Goal: Transaction & Acquisition: Purchase product/service

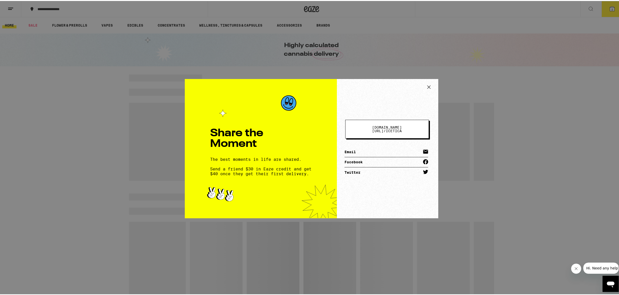
click at [430, 82] on icon at bounding box center [429, 86] width 8 height 8
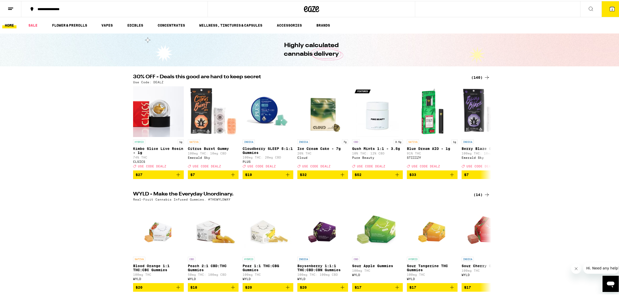
click at [611, 13] on button "2" at bounding box center [611, 8] width 21 height 16
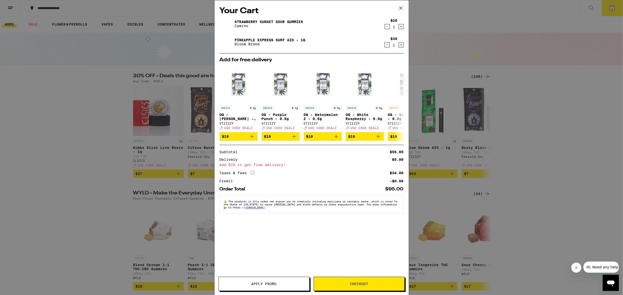
click at [388, 29] on icon "Decrement" at bounding box center [387, 27] width 5 height 6
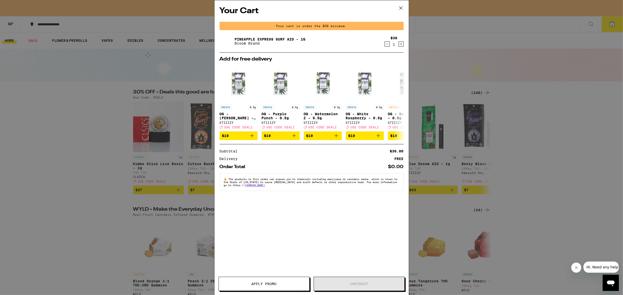
click at [387, 45] on icon "Decrement" at bounding box center [387, 44] width 5 height 6
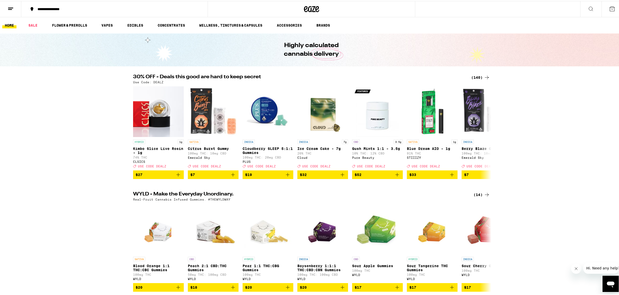
click at [38, 28] on ul "HOME SALE FLOWER & PREROLLS VAPES EDIBLES CONCENTRATES WELLNESS, TINCTURES & CA…" at bounding box center [311, 24] width 623 height 16
click at [36, 26] on link "SALE" at bounding box center [33, 24] width 14 height 6
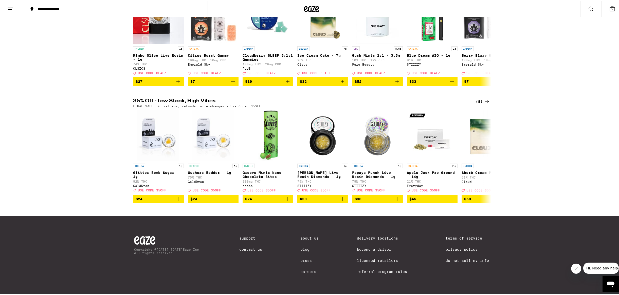
scroll to position [101, 0]
click at [487, 98] on icon at bounding box center [487, 101] width 6 height 6
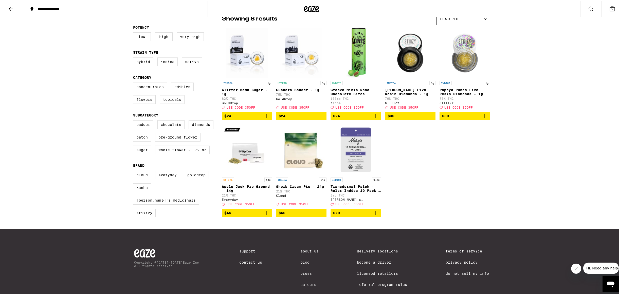
scroll to position [51, 0]
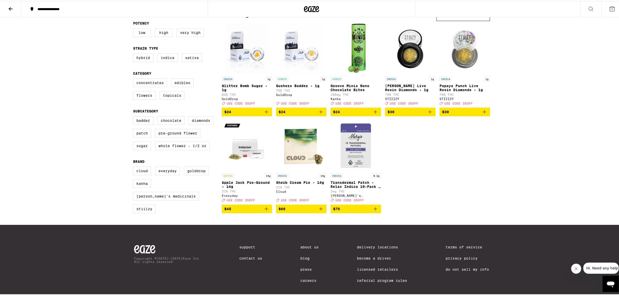
click at [266, 211] on icon "Add to bag" at bounding box center [266, 208] width 6 height 6
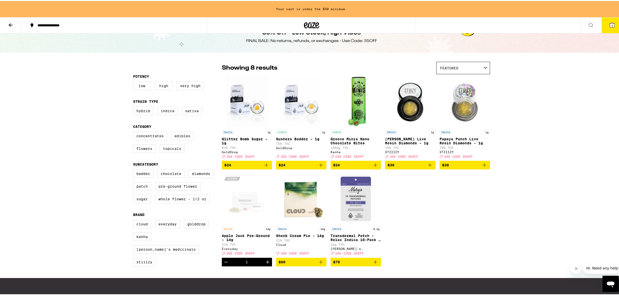
scroll to position [0, 0]
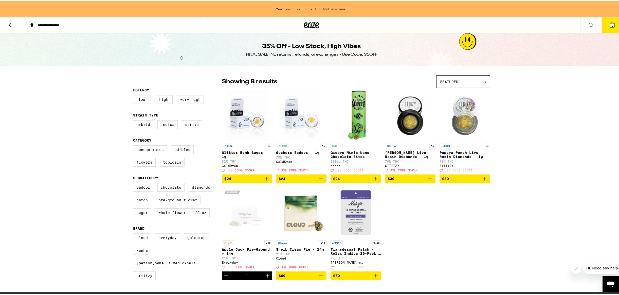
click at [12, 25] on icon at bounding box center [11, 24] width 6 height 6
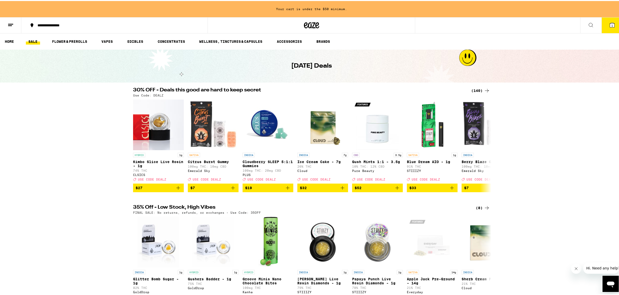
click at [588, 25] on icon at bounding box center [591, 24] width 6 height 6
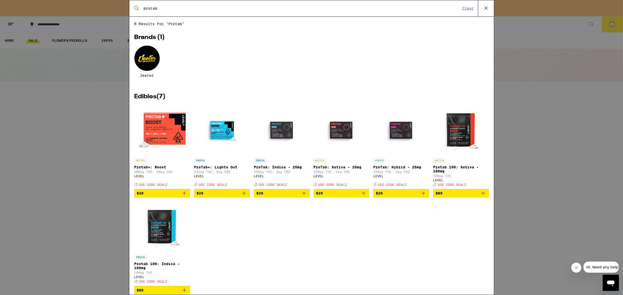
type input "protab"
click at [185, 196] on icon "Add to bag" at bounding box center [184, 193] width 6 height 6
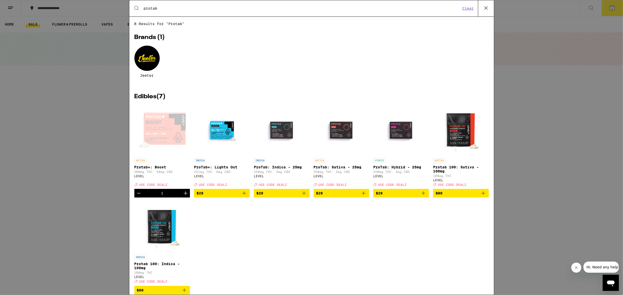
click at [79, 164] on div "Search for Products protab Clear 8 results for "protab" Brands ( 1 ) [PERSON_NA…" at bounding box center [311, 147] width 623 height 295
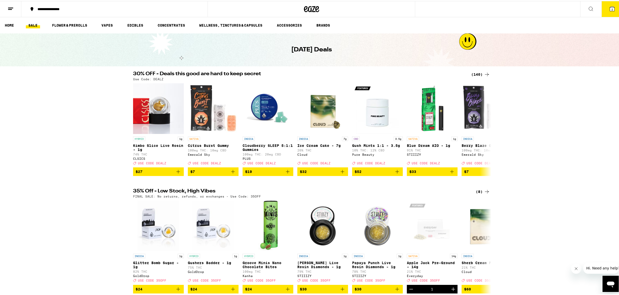
click at [609, 14] on button "2" at bounding box center [611, 8] width 21 height 16
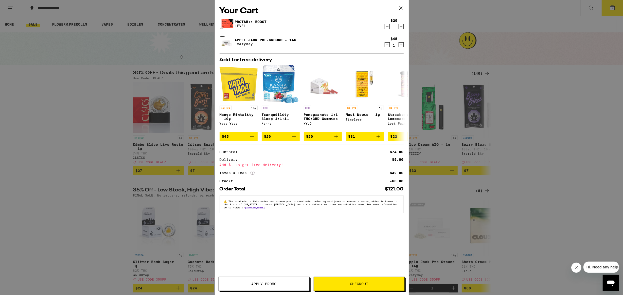
click at [259, 283] on span "Apply Promo" at bounding box center [263, 284] width 25 height 4
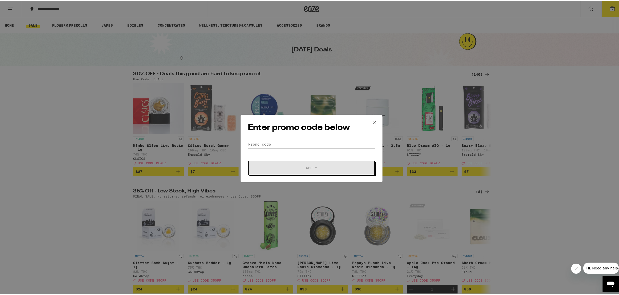
click at [279, 140] on input "Promo Code" at bounding box center [311, 144] width 127 height 8
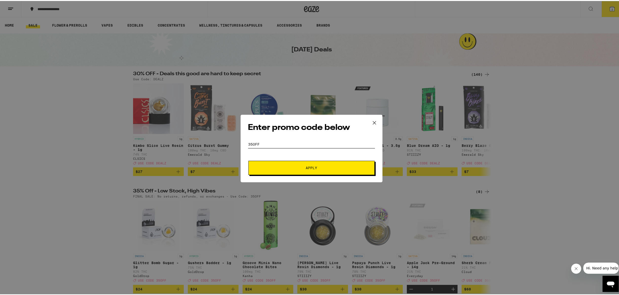
type input "35off"
click at [277, 168] on span "Apply" at bounding box center [311, 167] width 91 height 4
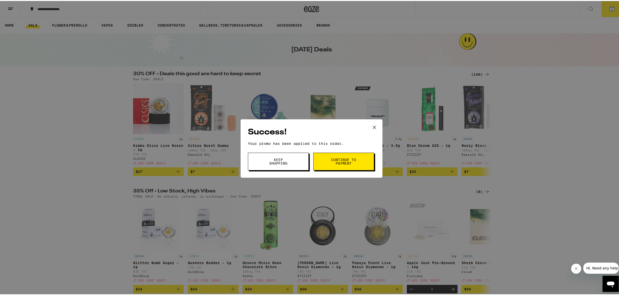
click at [350, 160] on span "Continue to payment" at bounding box center [344, 160] width 26 height 7
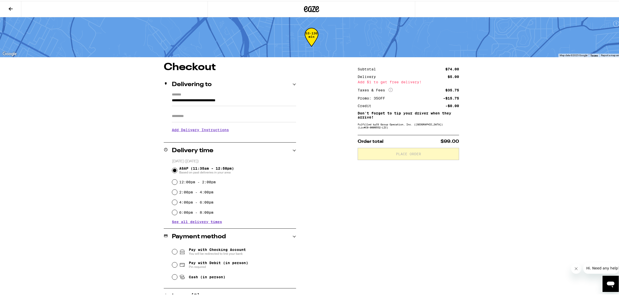
click at [14, 11] on button at bounding box center [10, 8] width 21 height 16
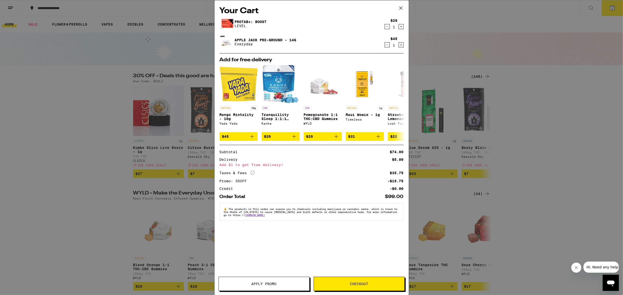
click at [261, 284] on span "Apply Promo" at bounding box center [263, 284] width 25 height 4
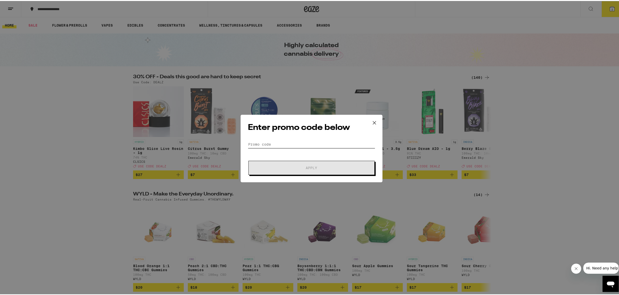
click at [265, 145] on input "Promo Code" at bounding box center [311, 144] width 127 height 8
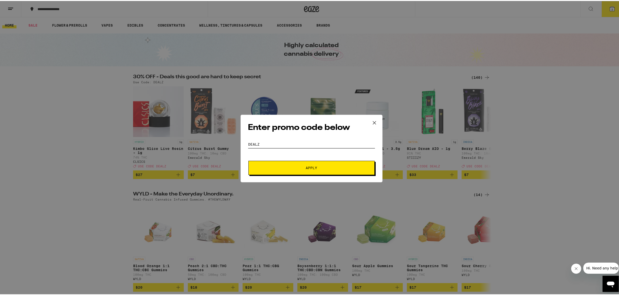
type input "dealz"
click at [280, 158] on form "Promo Code dealz Apply" at bounding box center [311, 157] width 127 height 34
click at [282, 161] on button "Apply" at bounding box center [311, 167] width 126 height 14
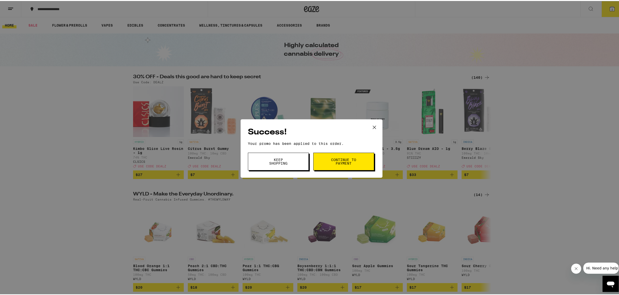
click at [338, 164] on span "Continue to payment" at bounding box center [344, 160] width 26 height 7
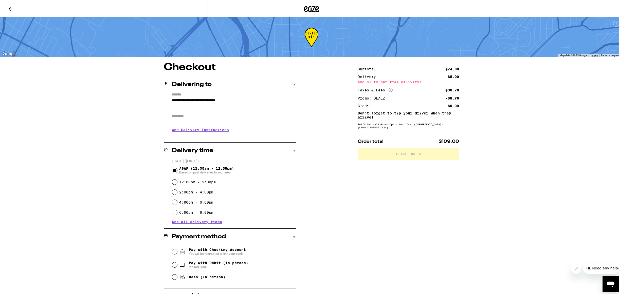
click at [11, 5] on icon at bounding box center [11, 8] width 6 height 6
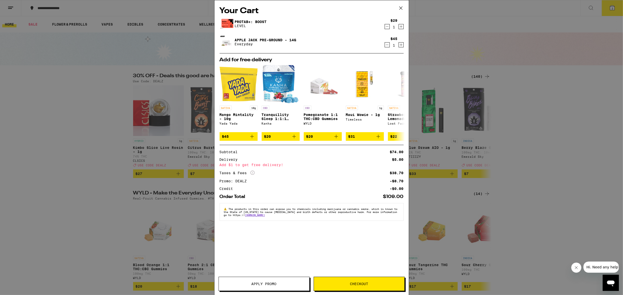
click at [274, 283] on span "Apply Promo" at bounding box center [263, 284] width 25 height 4
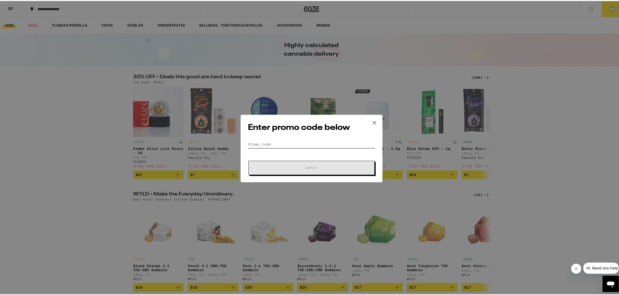
click at [269, 146] on input "Promo Code" at bounding box center [311, 144] width 127 height 8
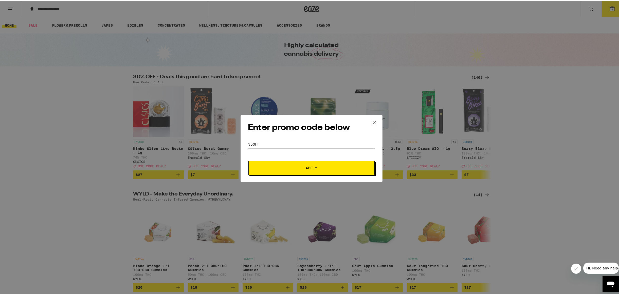
type input "35off"
click at [371, 121] on icon at bounding box center [375, 122] width 8 height 8
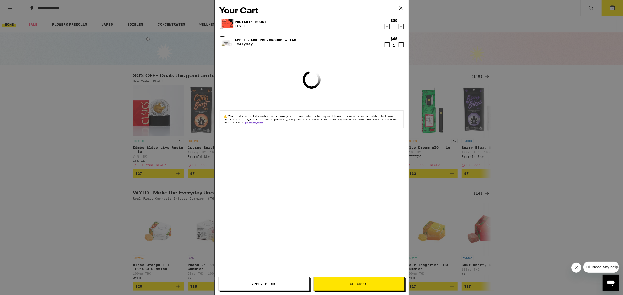
click at [402, 7] on icon at bounding box center [401, 8] width 8 height 8
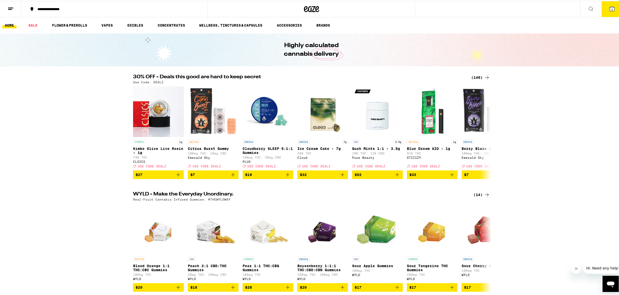
click at [477, 75] on div "(140)" at bounding box center [480, 77] width 19 height 6
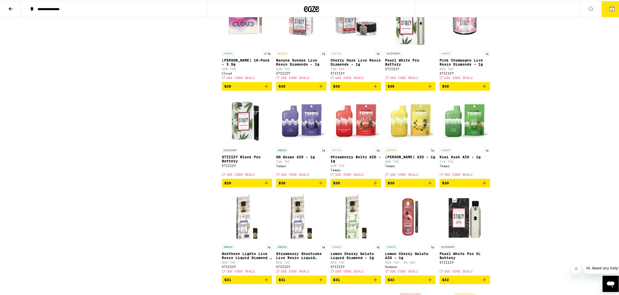
scroll to position [1716, 0]
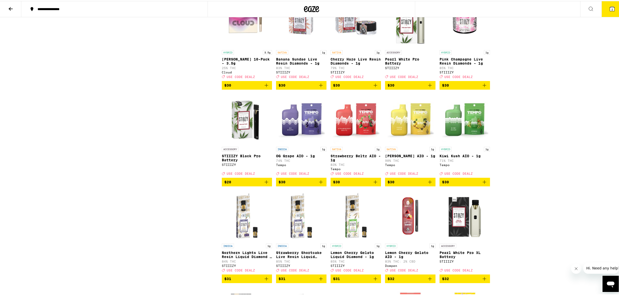
click at [266, 87] on icon "Add to bag" at bounding box center [266, 84] width 6 height 6
click at [607, 14] on button "3" at bounding box center [611, 8] width 21 height 16
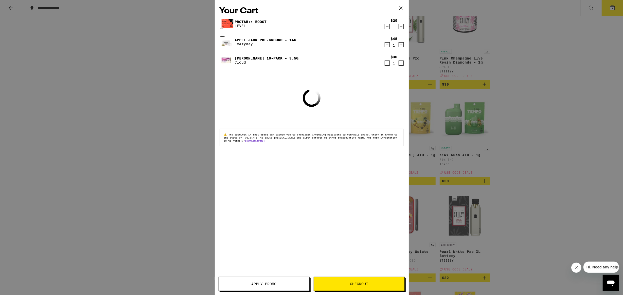
click at [386, 45] on icon "Decrement" at bounding box center [387, 45] width 5 height 6
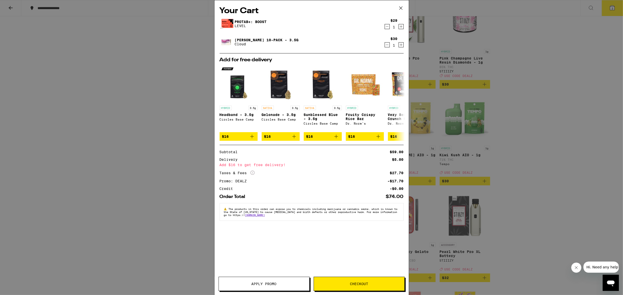
click at [263, 282] on span "Apply Promo" at bounding box center [263, 284] width 25 height 4
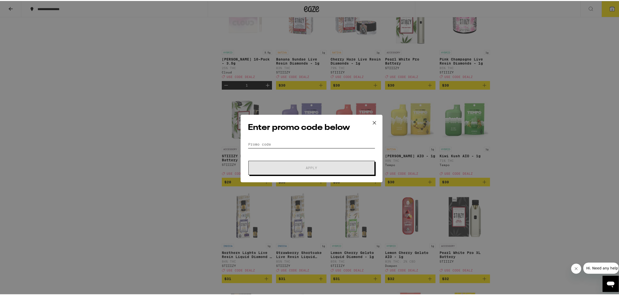
click at [273, 143] on input "Promo Code" at bounding box center [311, 144] width 127 height 8
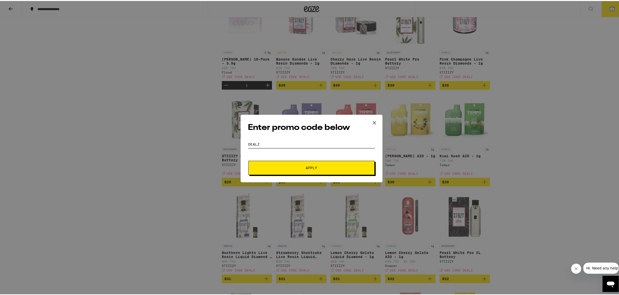
type input "dealz"
click at [306, 172] on button "Apply" at bounding box center [311, 167] width 126 height 14
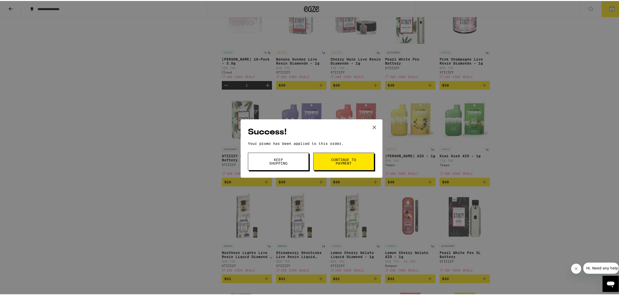
click at [339, 158] on span "Continue to payment" at bounding box center [344, 160] width 26 height 7
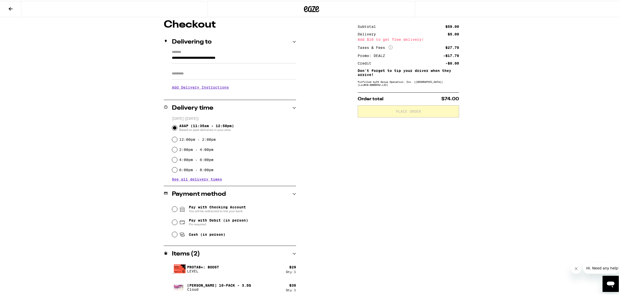
scroll to position [45, 0]
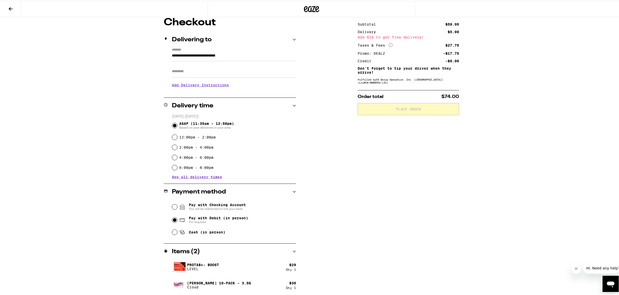
click at [173, 219] on input "Pay with Debit (in person) Pin required" at bounding box center [174, 219] width 5 height 5
radio input "true"
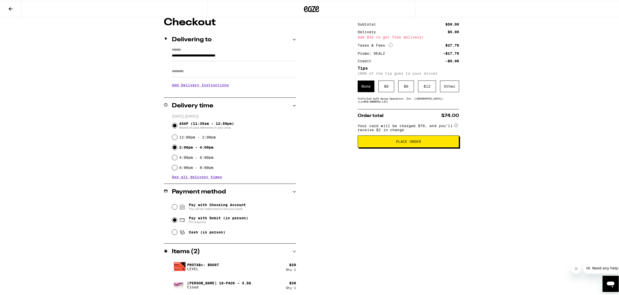
click at [173, 147] on input "2:00pm - 4:00pm" at bounding box center [174, 146] width 5 height 5
radio input "true"
click at [408, 87] on div "$ 9" at bounding box center [406, 86] width 16 height 12
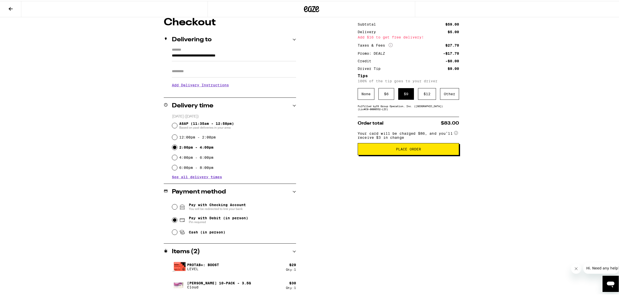
click at [406, 150] on span "Place Order" at bounding box center [408, 149] width 25 height 4
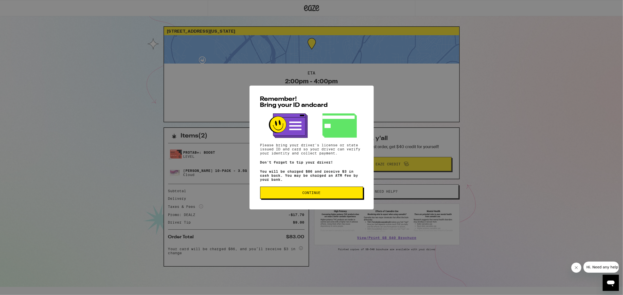
click at [328, 191] on button "Continue" at bounding box center [311, 193] width 103 height 12
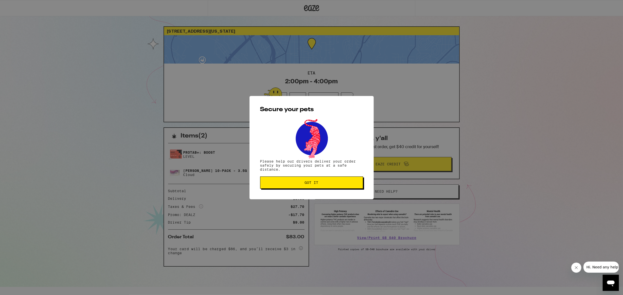
click at [323, 183] on span "Got it" at bounding box center [311, 183] width 94 height 4
